Goal: Task Accomplishment & Management: Use online tool/utility

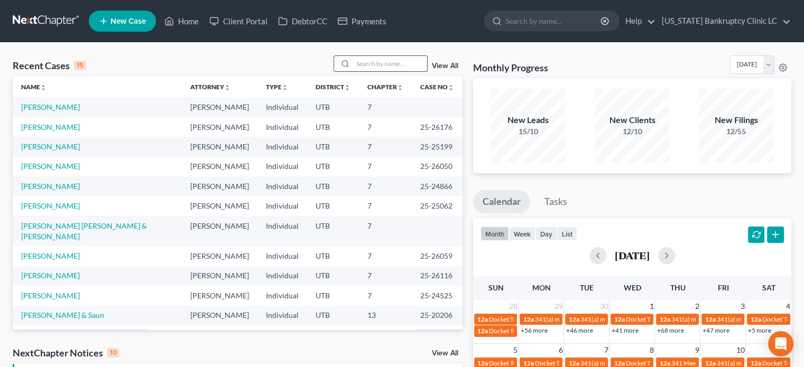
click at [387, 61] on input "search" at bounding box center [390, 63] width 74 height 15
type input "[PERSON_NAME]"
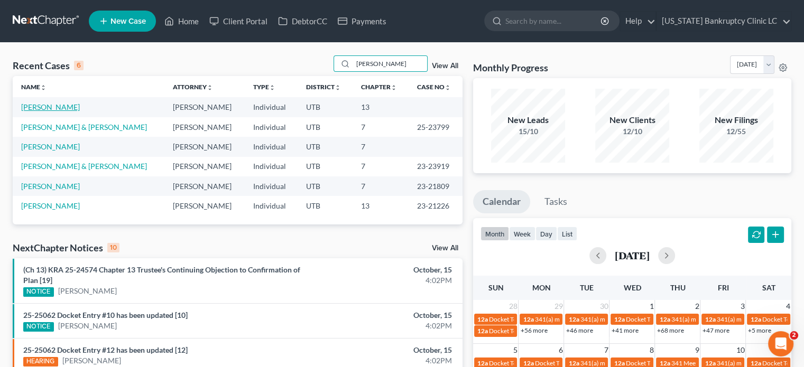
click at [34, 106] on link "[PERSON_NAME]" at bounding box center [50, 107] width 59 height 9
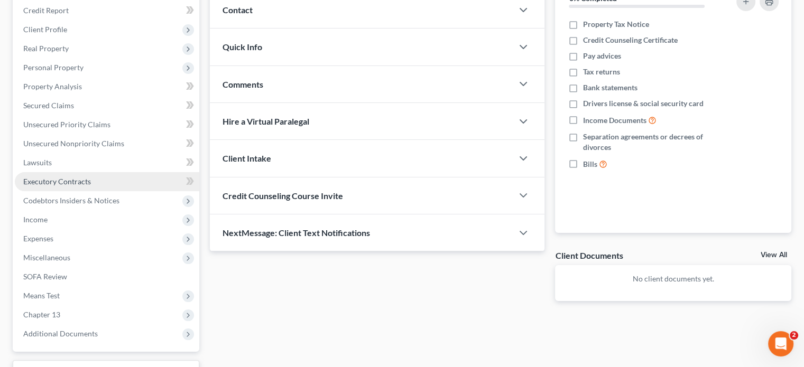
scroll to position [211, 0]
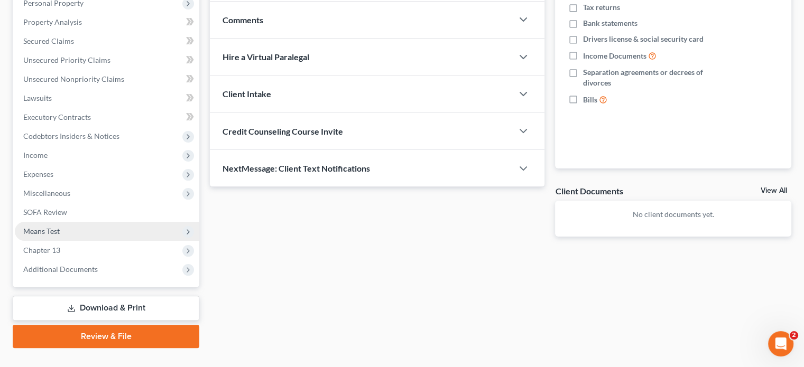
click at [104, 236] on span "Means Test" at bounding box center [107, 231] width 184 height 19
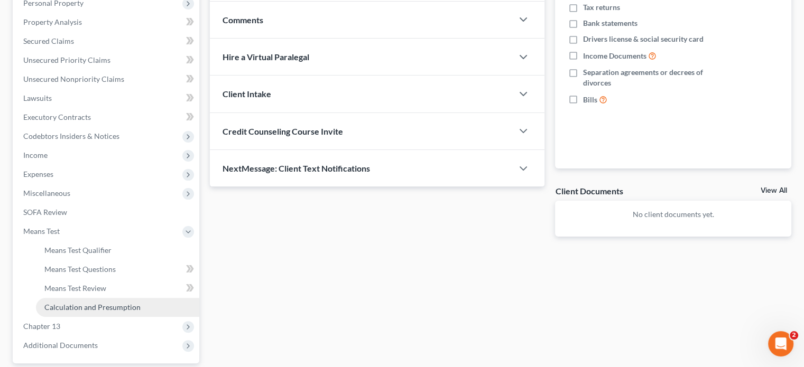
click at [95, 308] on span "Calculation and Presumption" at bounding box center [92, 307] width 96 height 9
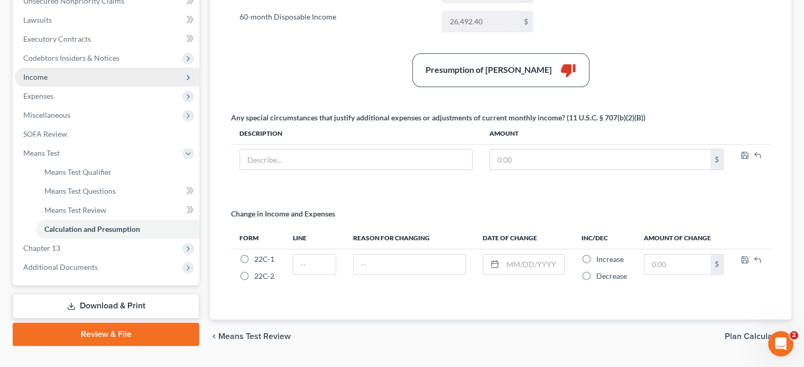
scroll to position [314, 0]
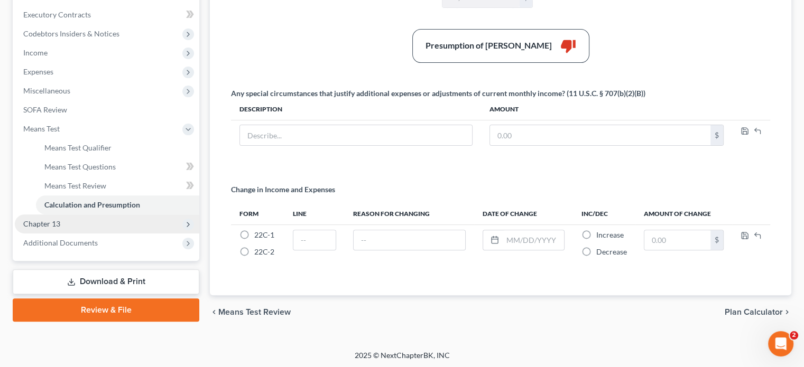
click at [88, 225] on span "Chapter 13" at bounding box center [107, 224] width 184 height 19
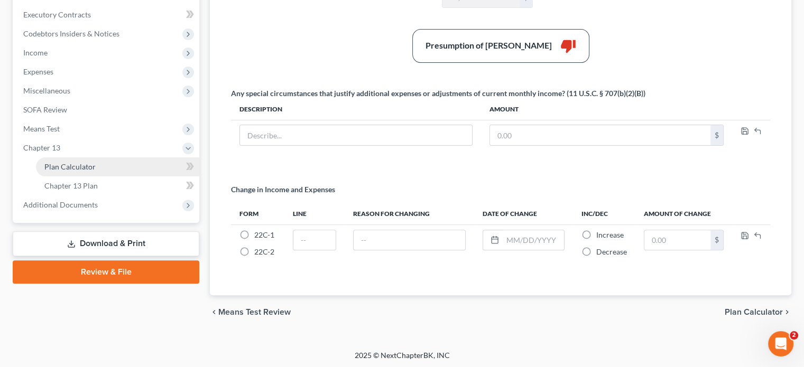
click at [94, 169] on span "Plan Calculator" at bounding box center [69, 166] width 51 height 9
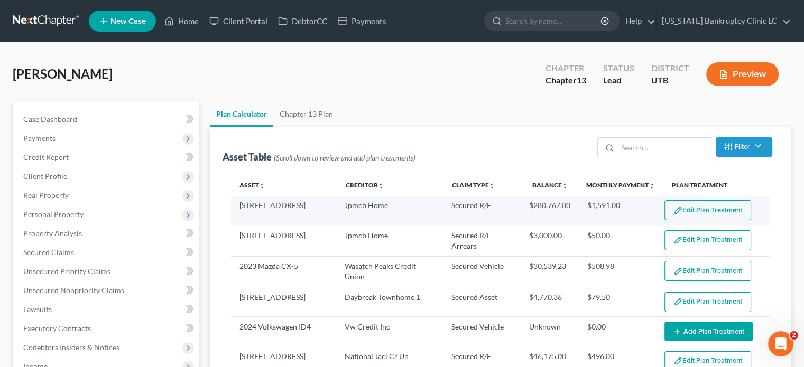
select select "59"
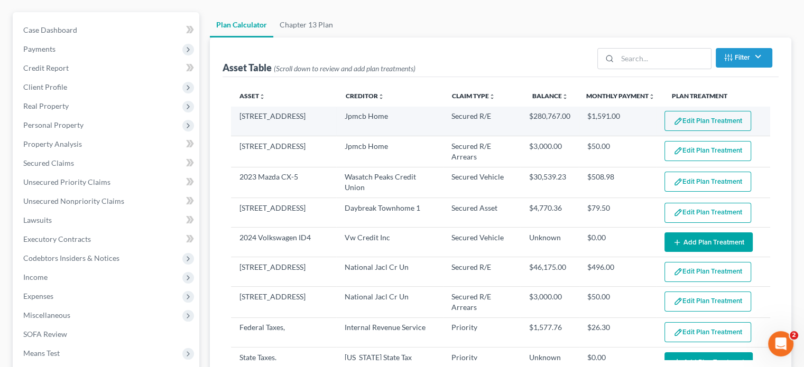
scroll to position [106, 0]
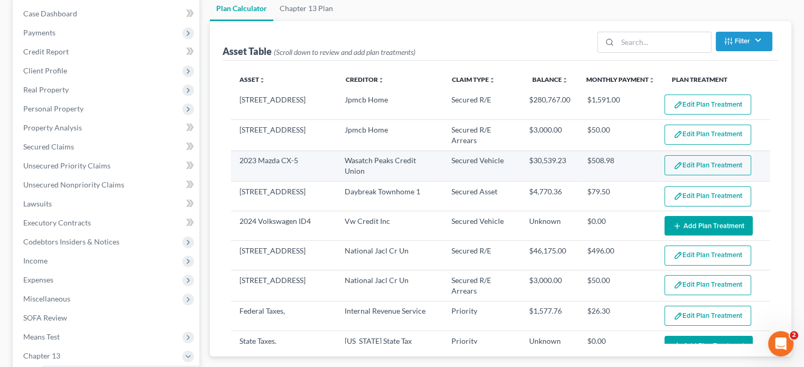
click at [689, 163] on button "Edit Plan Treatment" at bounding box center [707, 165] width 87 height 20
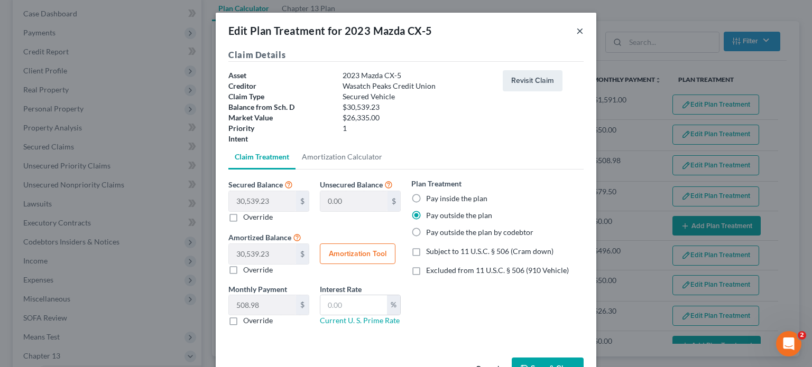
click at [576, 30] on button "×" at bounding box center [579, 30] width 7 height 13
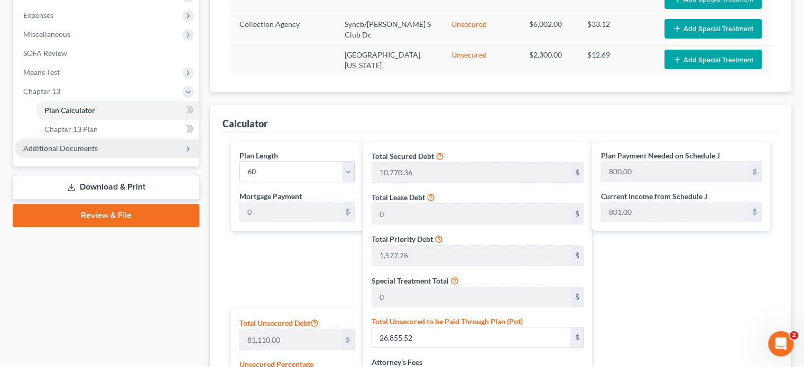
scroll to position [264, 0]
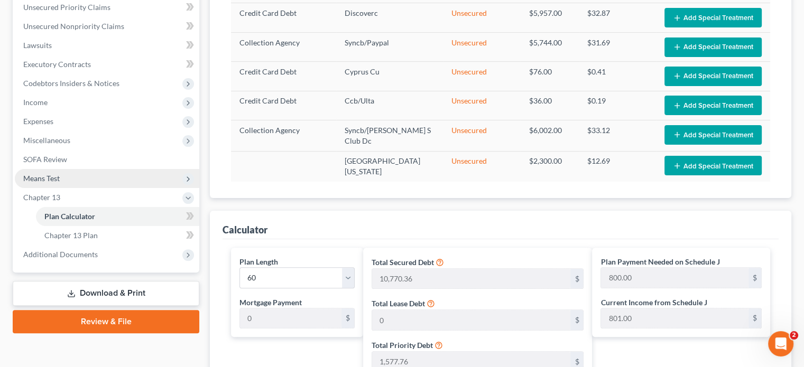
click at [99, 176] on span "Means Test" at bounding box center [107, 178] width 184 height 19
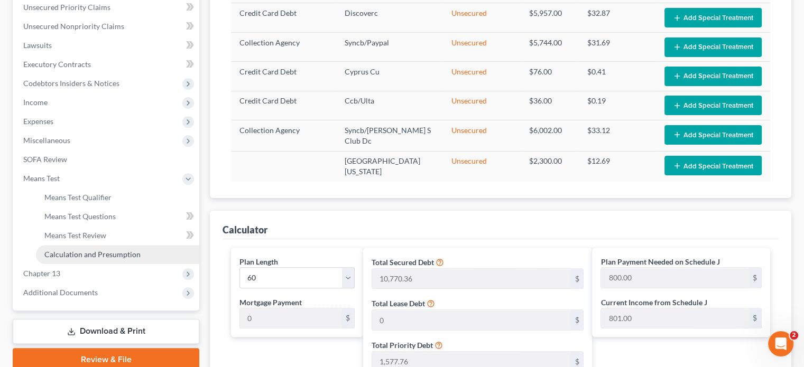
click at [94, 248] on link "Calculation and Presumption" at bounding box center [117, 254] width 163 height 19
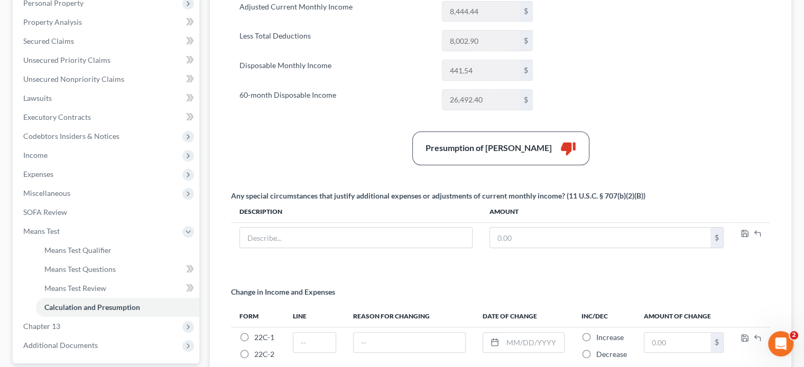
scroll to position [314, 0]
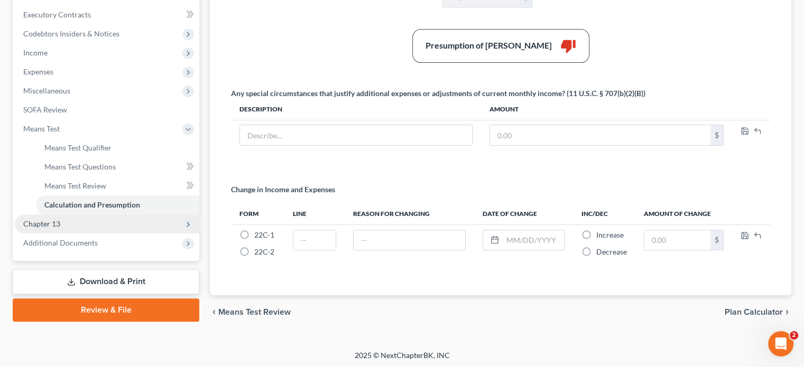
click at [62, 224] on span "Chapter 13" at bounding box center [107, 224] width 184 height 19
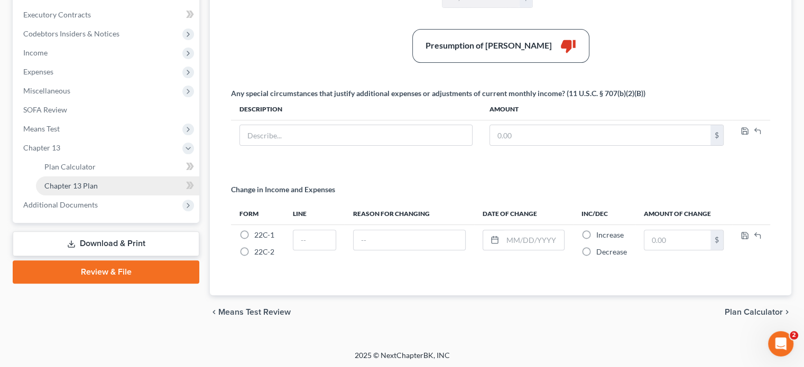
click at [84, 189] on span "Chapter 13 Plan" at bounding box center [70, 185] width 53 height 9
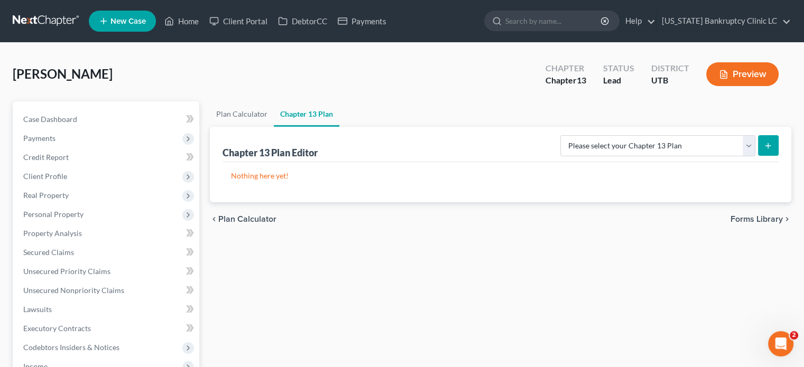
scroll to position [106, 0]
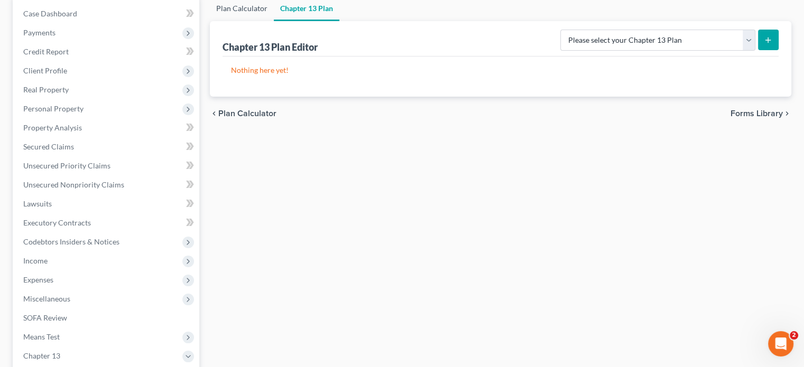
click at [239, 6] on link "Plan Calculator" at bounding box center [242, 8] width 64 height 25
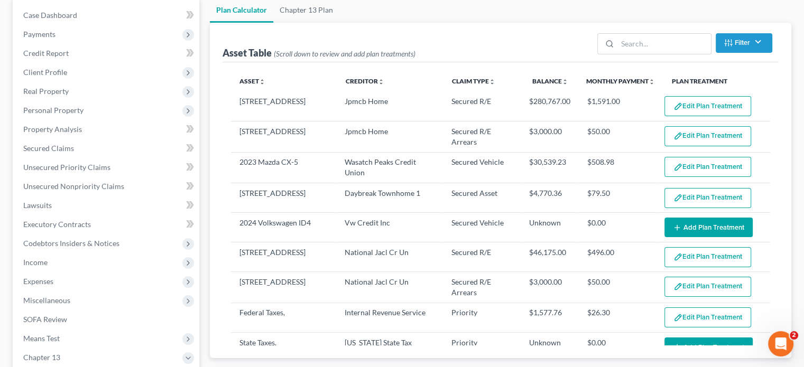
scroll to position [211, 0]
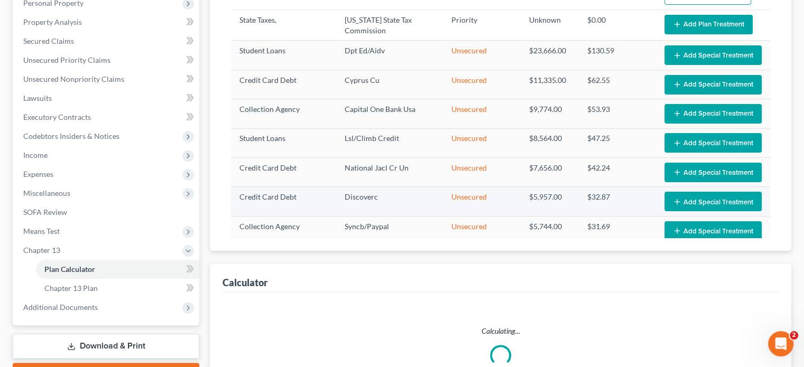
select select "59"
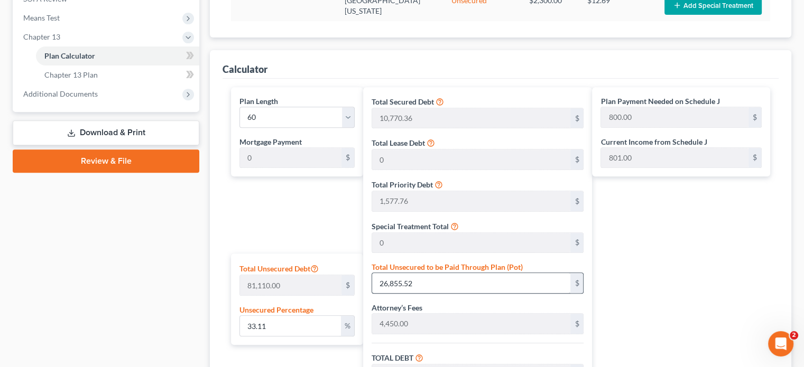
scroll to position [476, 0]
